Goal: Task Accomplishment & Management: Manage account settings

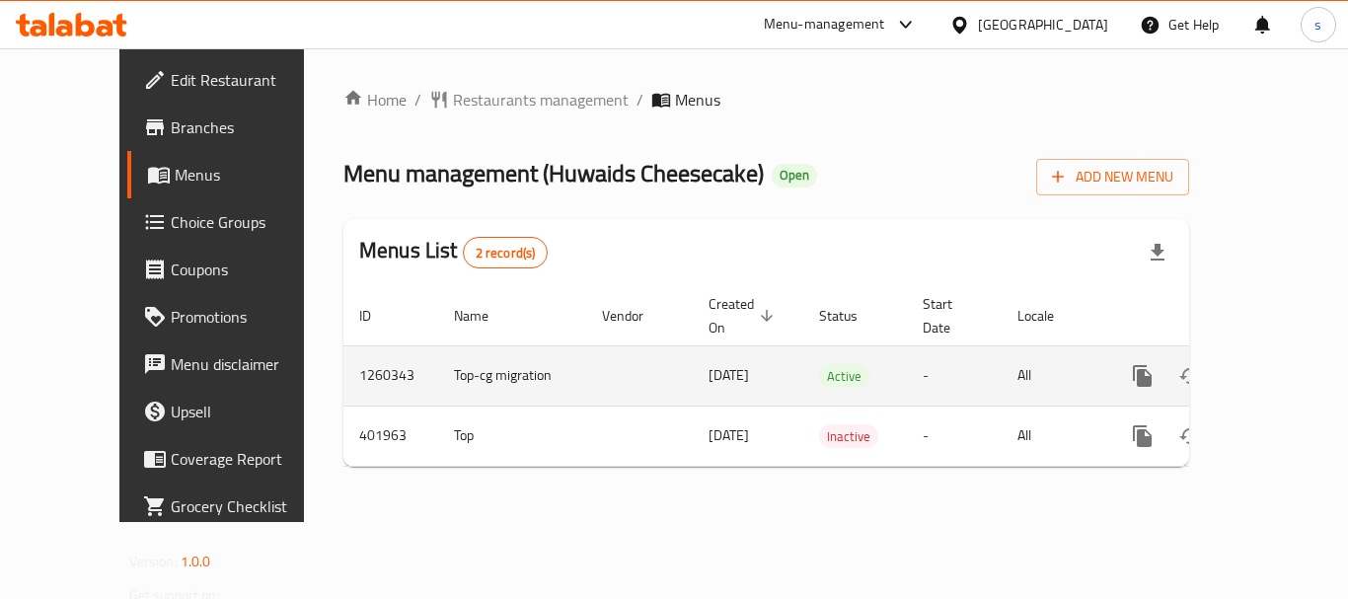
click at [1273, 364] on icon "enhanced table" at bounding box center [1285, 376] width 24 height 24
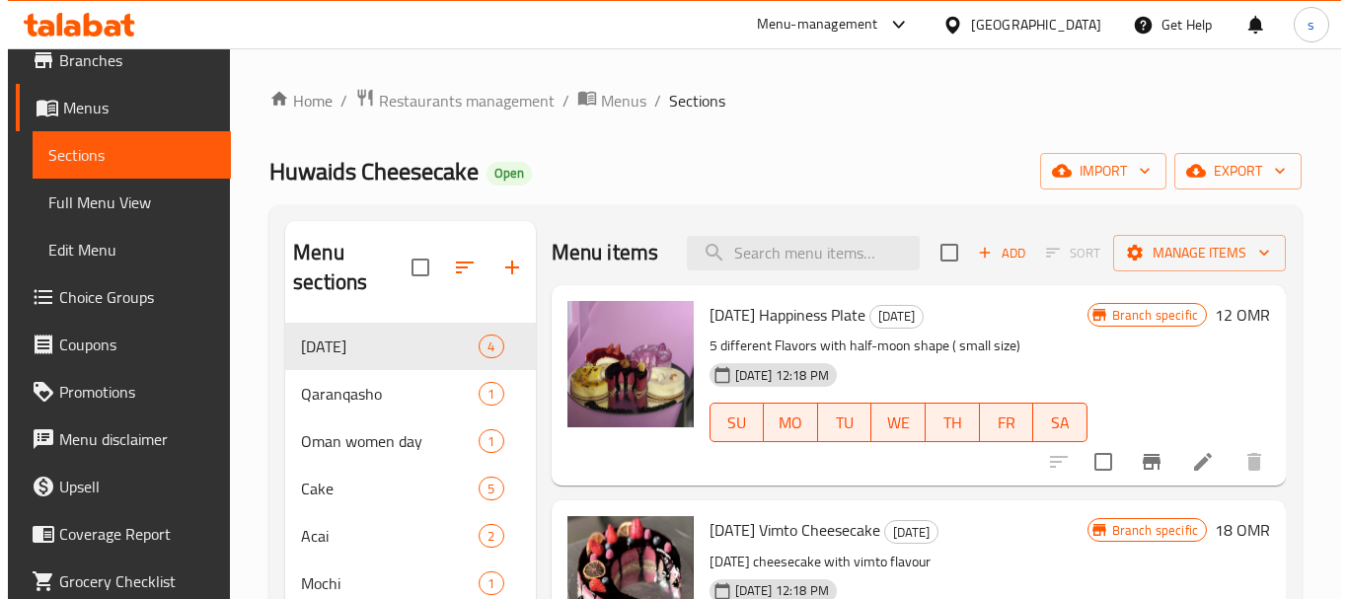
scroll to position [99, 0]
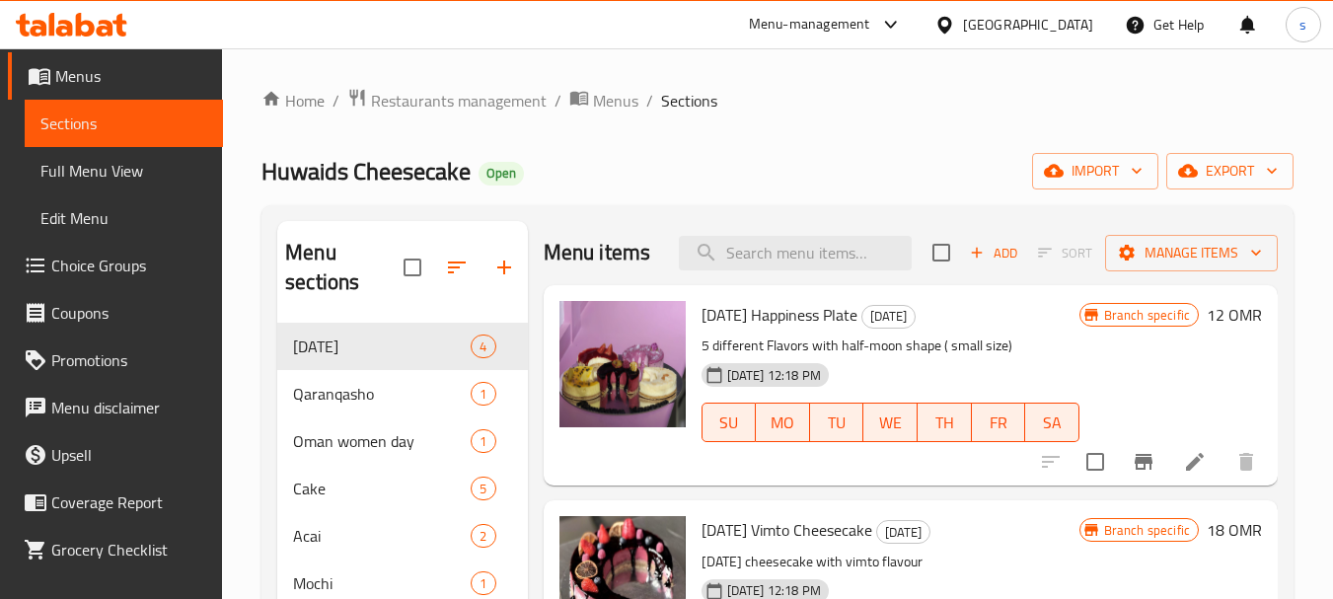
click at [141, 265] on span "Choice Groups" at bounding box center [129, 266] width 156 height 24
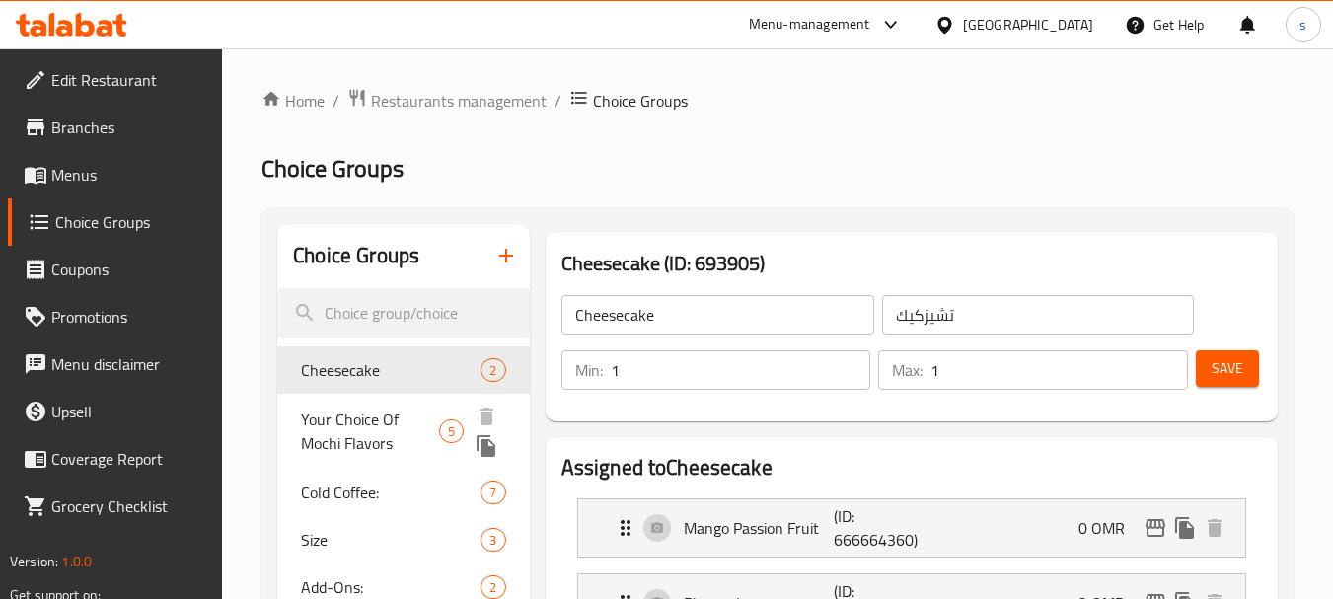
click at [368, 423] on span "Your Choice Of Mochi Flavors" at bounding box center [370, 431] width 138 height 47
type input "Your Choice Of Mochi Flavors"
type input "اختيارك من نكهات موتشي"
type input "0"
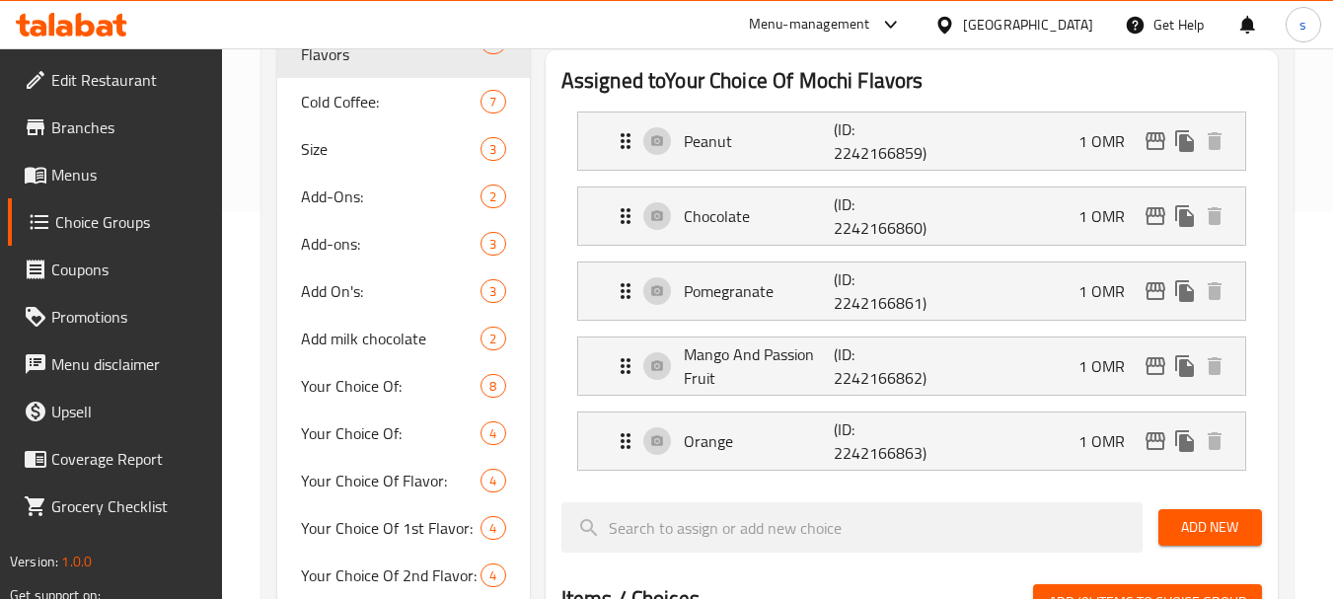
scroll to position [395, 0]
